Goal: Use online tool/utility: Utilize a website feature to perform a specific function

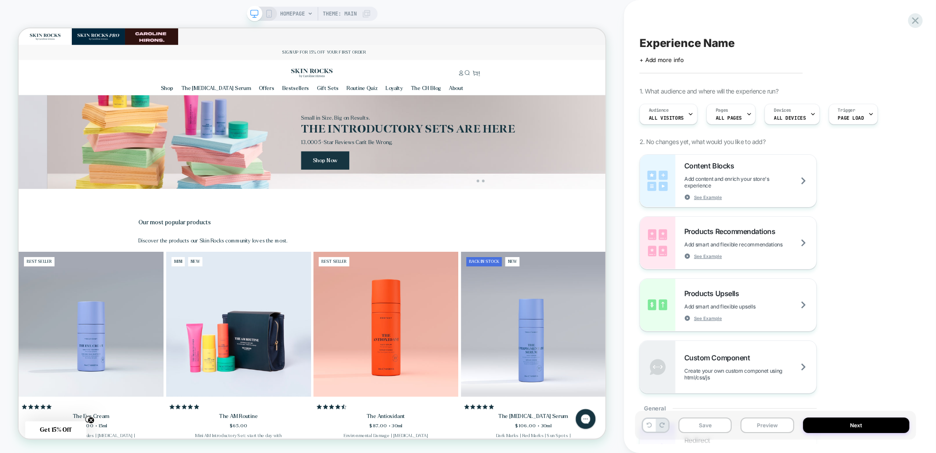
scroll to position [0, 783]
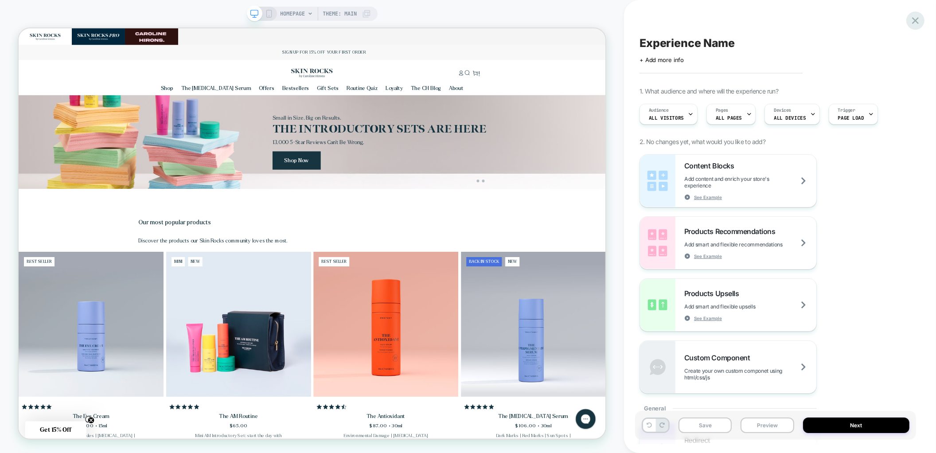
click at [912, 22] on icon at bounding box center [915, 21] width 12 height 12
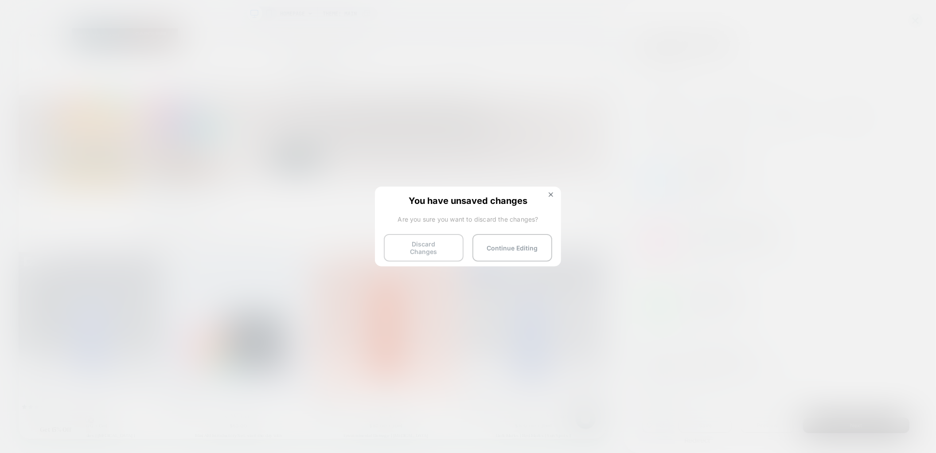
click at [434, 244] on button "Discard Changes" at bounding box center [424, 247] width 80 height 27
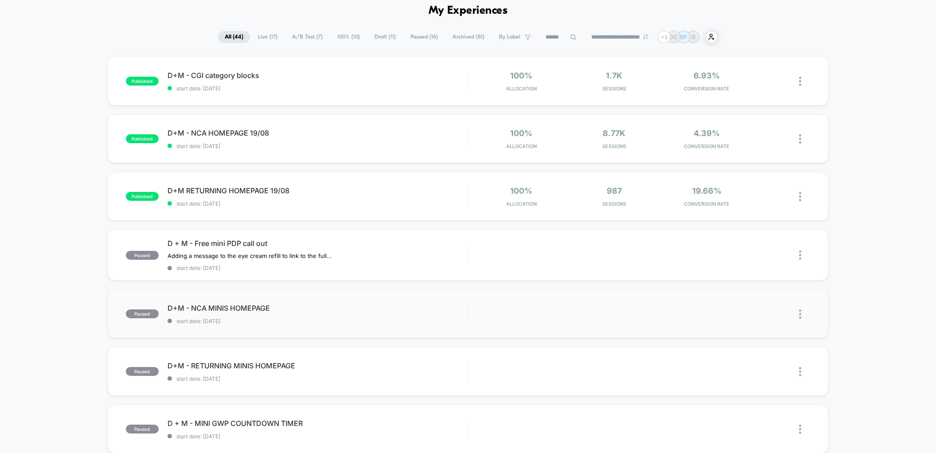
scroll to position [39, 0]
